Goal: Task Accomplishment & Management: Use online tool/utility

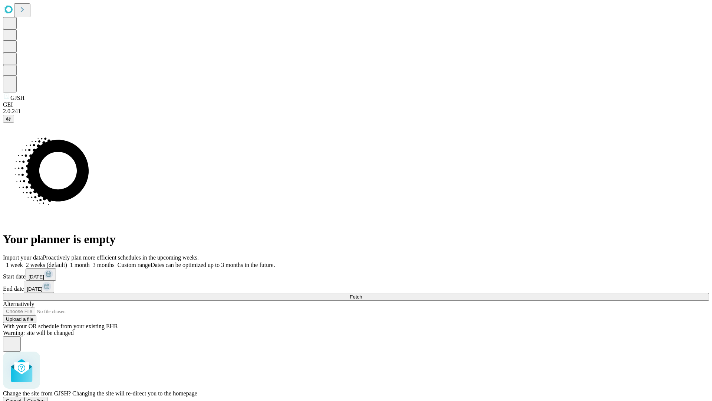
click at [45, 398] on span "Confirm" at bounding box center [35, 401] width 17 height 6
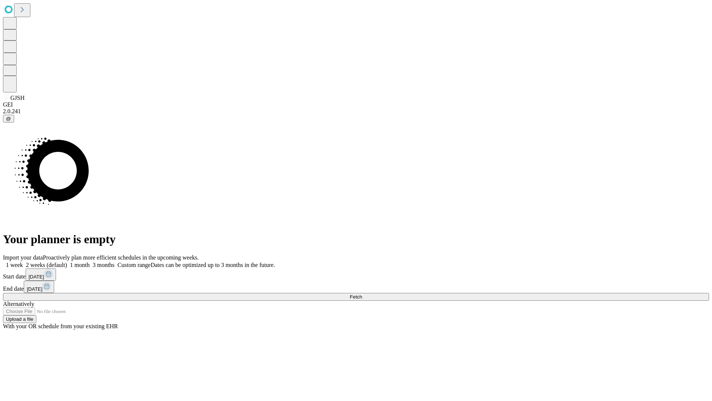
click at [90, 262] on label "1 month" at bounding box center [78, 265] width 23 height 6
click at [362, 294] on span "Fetch" at bounding box center [356, 297] width 12 height 6
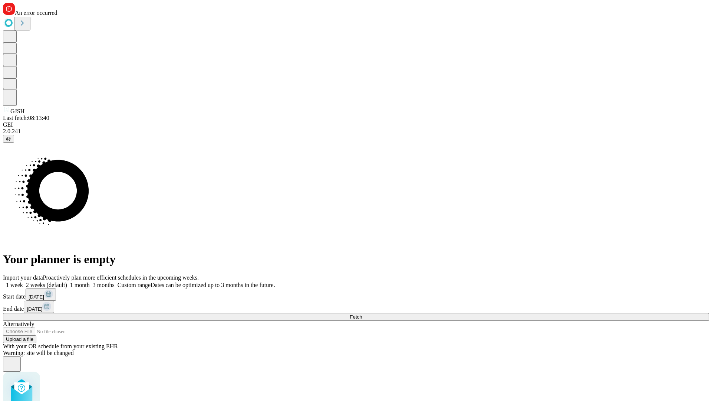
click at [90, 282] on label "1 month" at bounding box center [78, 285] width 23 height 6
click at [362, 314] on span "Fetch" at bounding box center [356, 317] width 12 height 6
click at [90, 282] on label "1 month" at bounding box center [78, 285] width 23 height 6
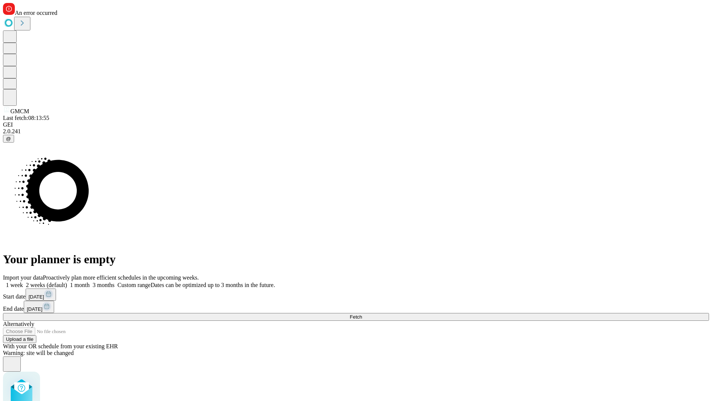
click at [362, 314] on span "Fetch" at bounding box center [356, 317] width 12 height 6
click at [90, 282] on label "1 month" at bounding box center [78, 285] width 23 height 6
click at [362, 314] on span "Fetch" at bounding box center [356, 317] width 12 height 6
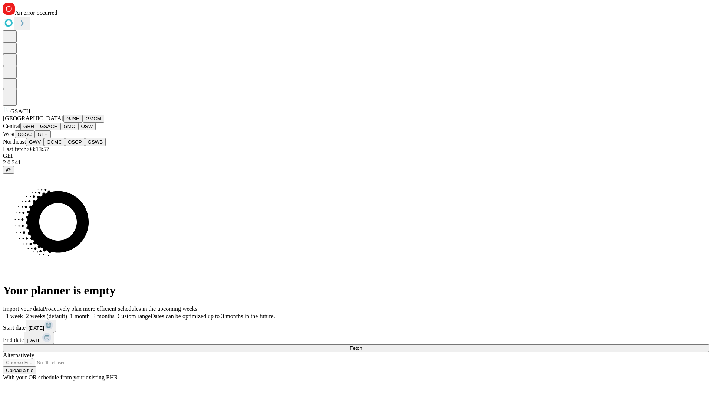
click at [60, 130] on button "GMC" at bounding box center [68, 126] width 17 height 8
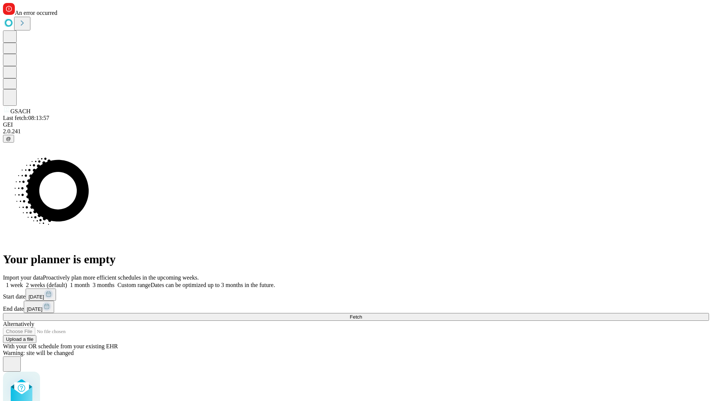
click at [90, 282] on label "1 month" at bounding box center [78, 285] width 23 height 6
click at [362, 314] on span "Fetch" at bounding box center [356, 317] width 12 height 6
click at [90, 282] on label "1 month" at bounding box center [78, 285] width 23 height 6
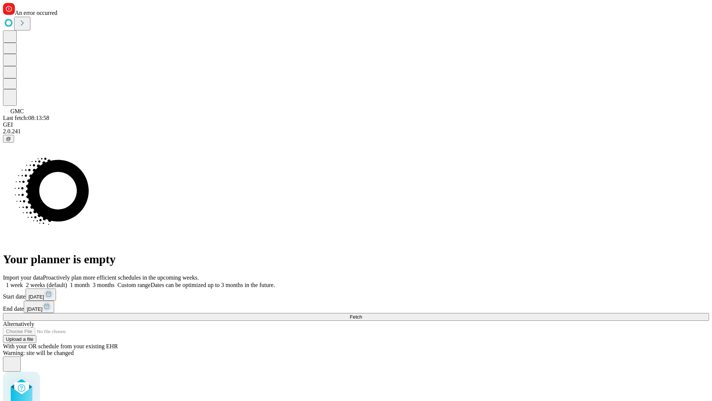
click at [362, 314] on span "Fetch" at bounding box center [356, 317] width 12 height 6
click at [90, 282] on label "1 month" at bounding box center [78, 285] width 23 height 6
click at [362, 314] on span "Fetch" at bounding box center [356, 317] width 12 height 6
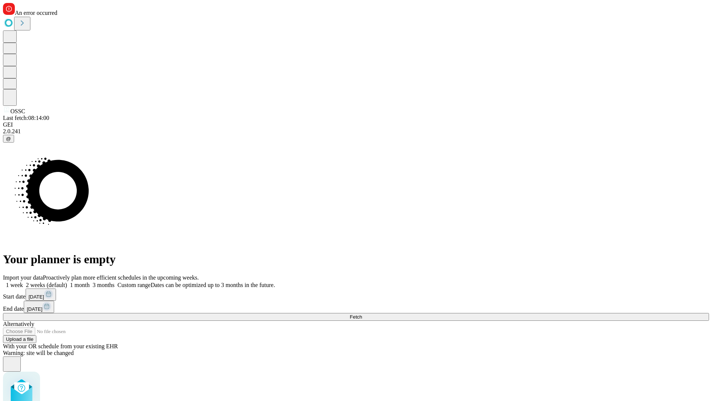
click at [90, 282] on label "1 month" at bounding box center [78, 285] width 23 height 6
click at [362, 314] on span "Fetch" at bounding box center [356, 317] width 12 height 6
click at [90, 282] on label "1 month" at bounding box center [78, 285] width 23 height 6
click at [362, 314] on span "Fetch" at bounding box center [356, 317] width 12 height 6
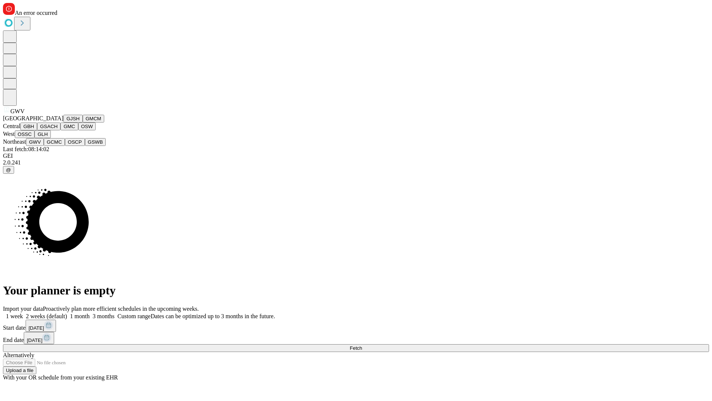
click at [58, 146] on button "GCMC" at bounding box center [54, 142] width 21 height 8
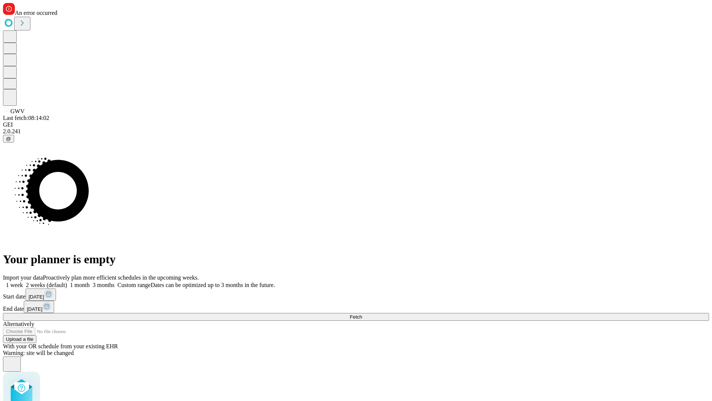
click at [90, 282] on label "1 month" at bounding box center [78, 285] width 23 height 6
click at [362, 314] on span "Fetch" at bounding box center [356, 317] width 12 height 6
click at [90, 282] on label "1 month" at bounding box center [78, 285] width 23 height 6
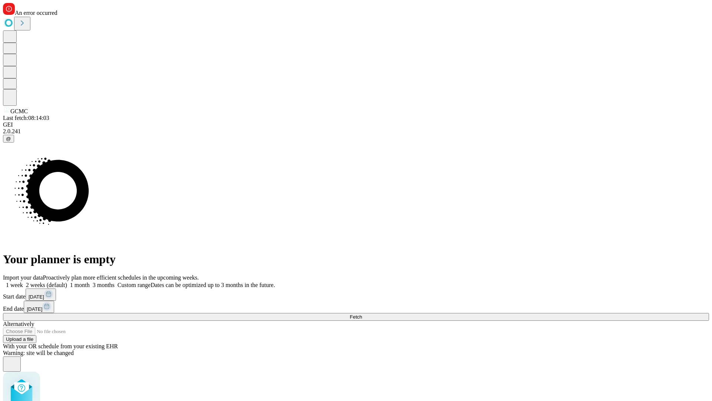
click at [362, 314] on span "Fetch" at bounding box center [356, 317] width 12 height 6
click at [90, 282] on label "1 month" at bounding box center [78, 285] width 23 height 6
click at [362, 314] on span "Fetch" at bounding box center [356, 317] width 12 height 6
